Goal: Use online tool/utility: Utilize a website feature to perform a specific function

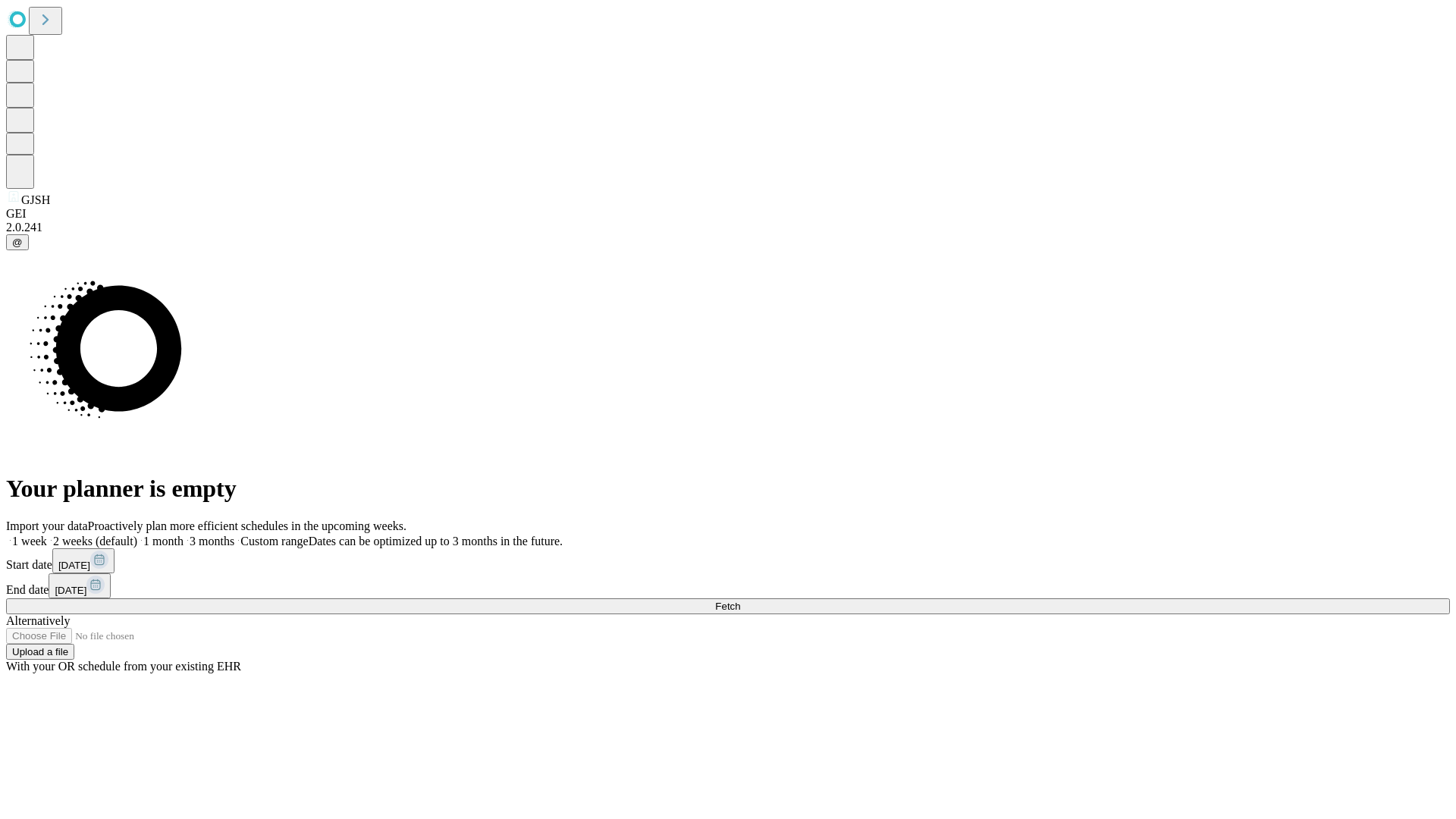
click at [740, 601] on span "Fetch" at bounding box center [728, 606] width 25 height 12
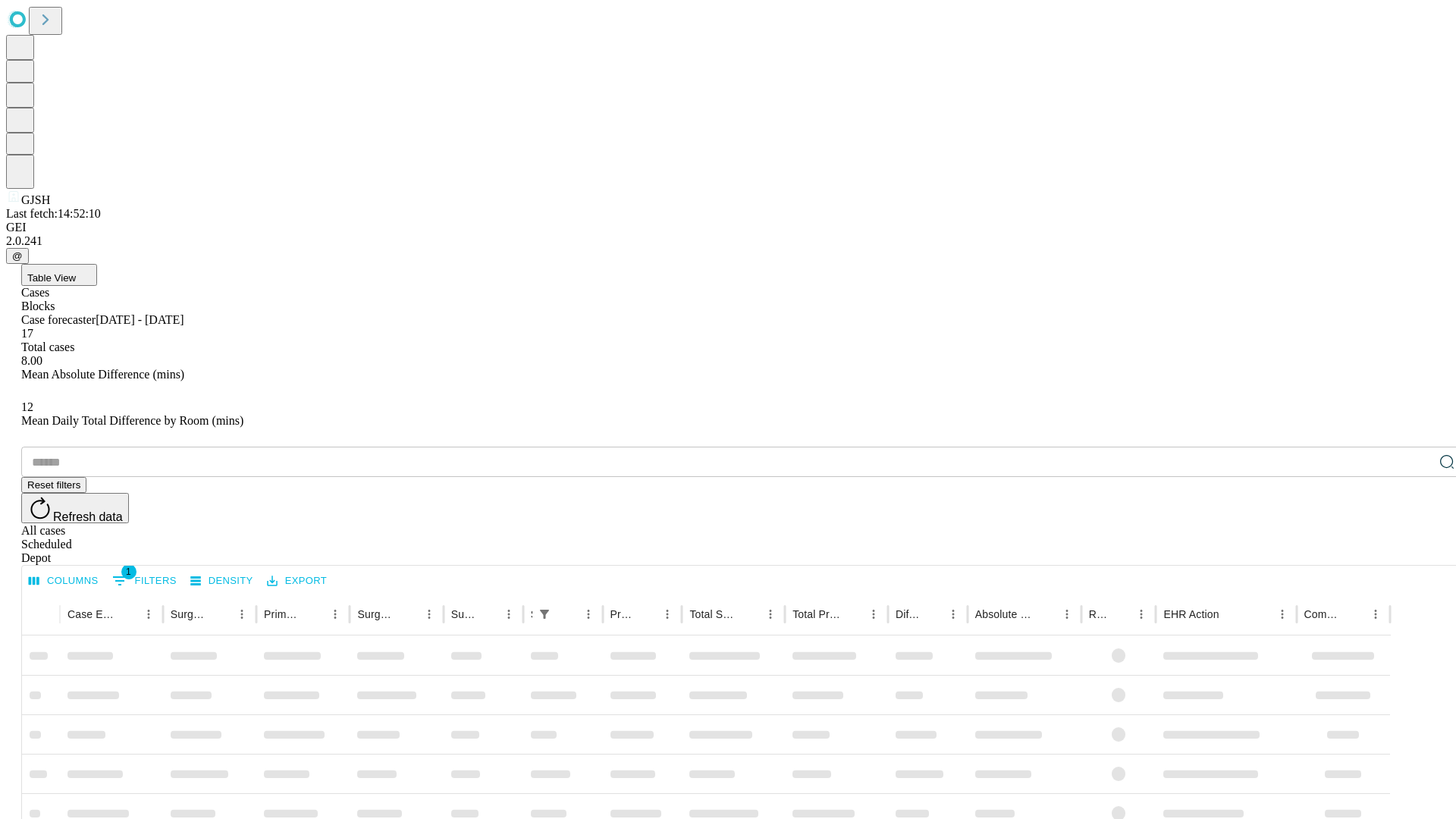
click at [76, 273] on span "Table View" at bounding box center [51, 278] width 48 height 12
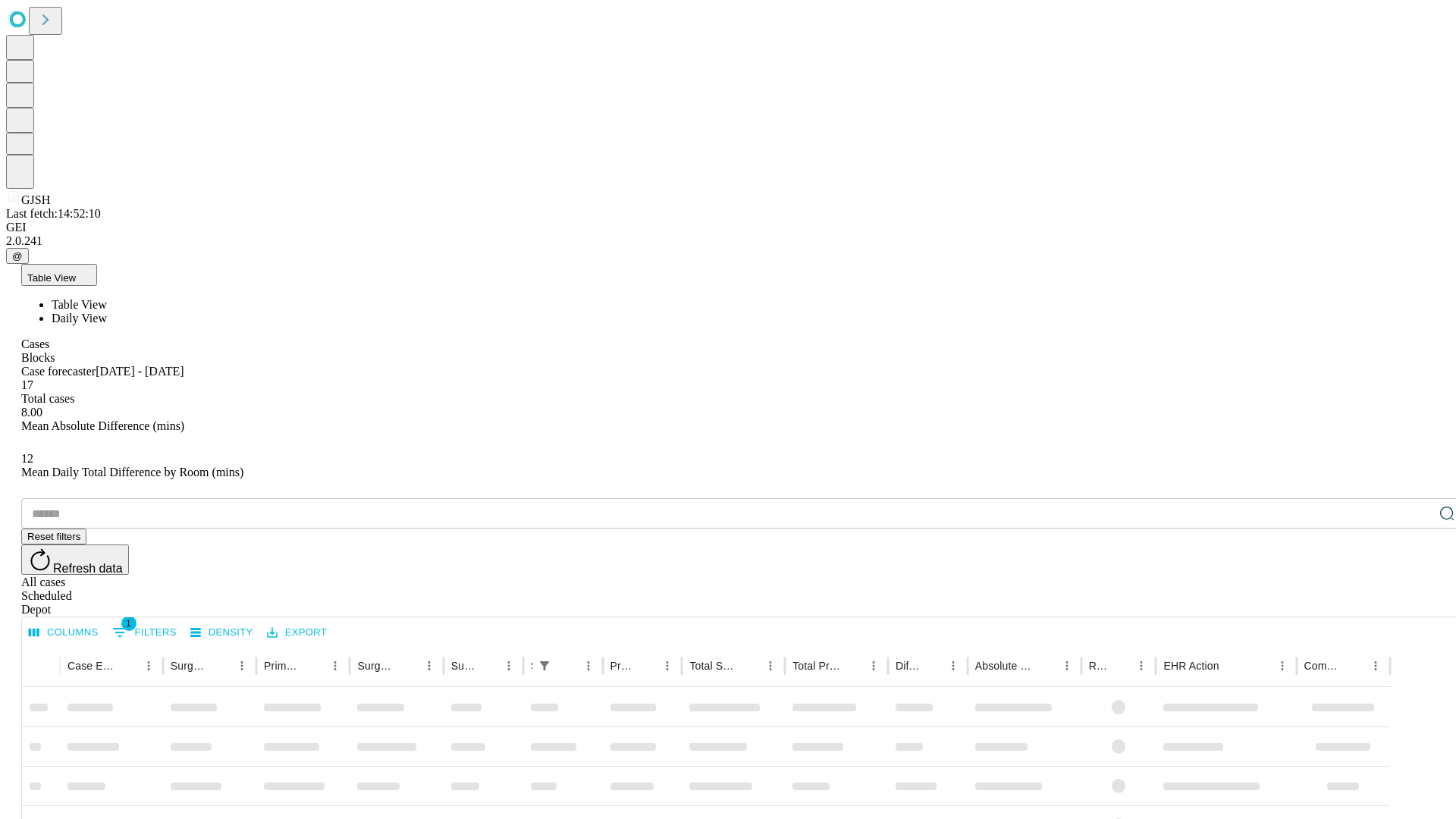
click at [107, 311] on span "Daily View" at bounding box center [79, 318] width 56 height 13
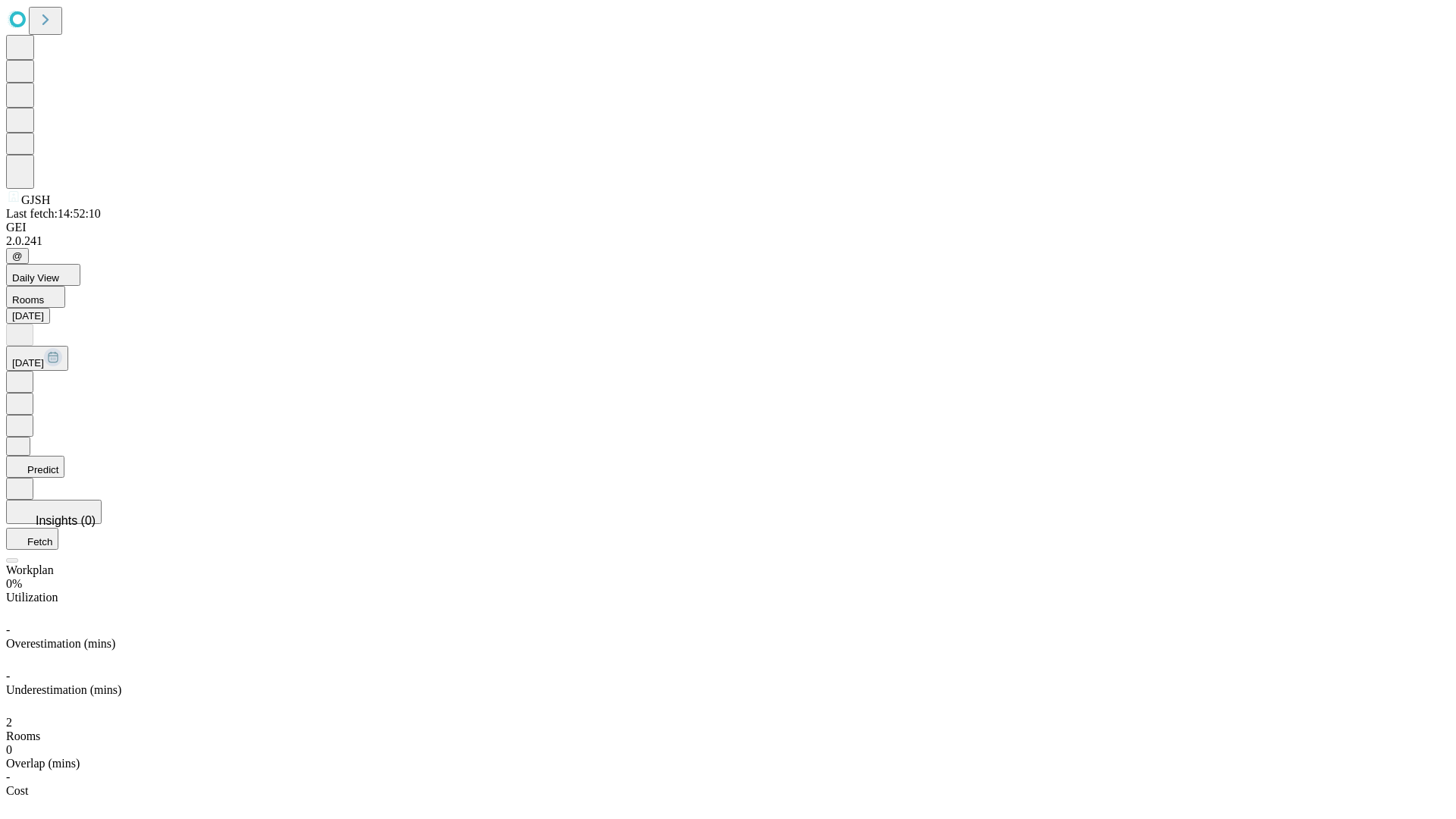
click at [65, 456] on button "Predict" at bounding box center [35, 466] width 58 height 22
